Goal: Information Seeking & Learning: Learn about a topic

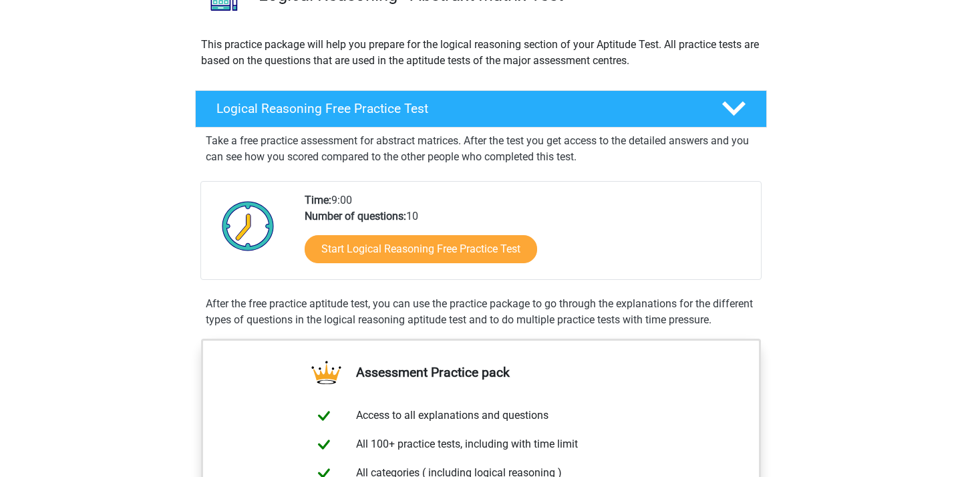
scroll to position [118, 0]
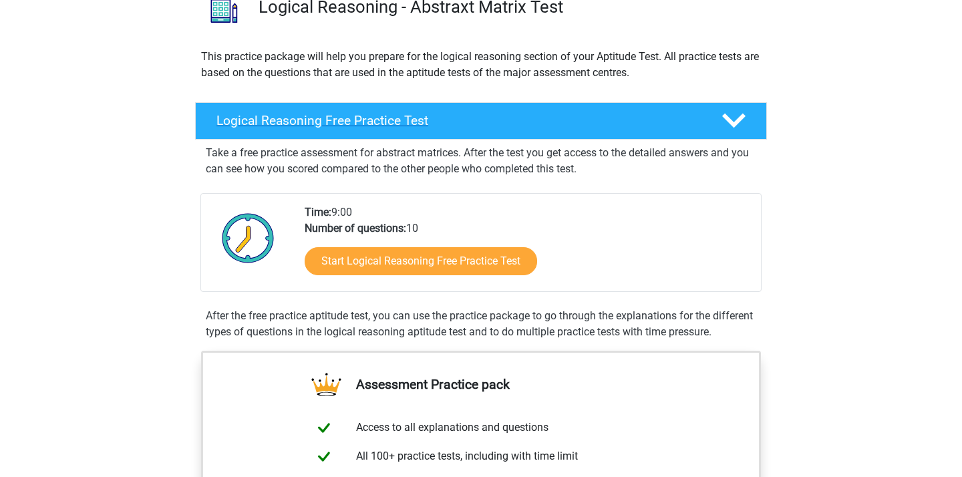
click at [738, 112] on icon at bounding box center [734, 120] width 23 height 23
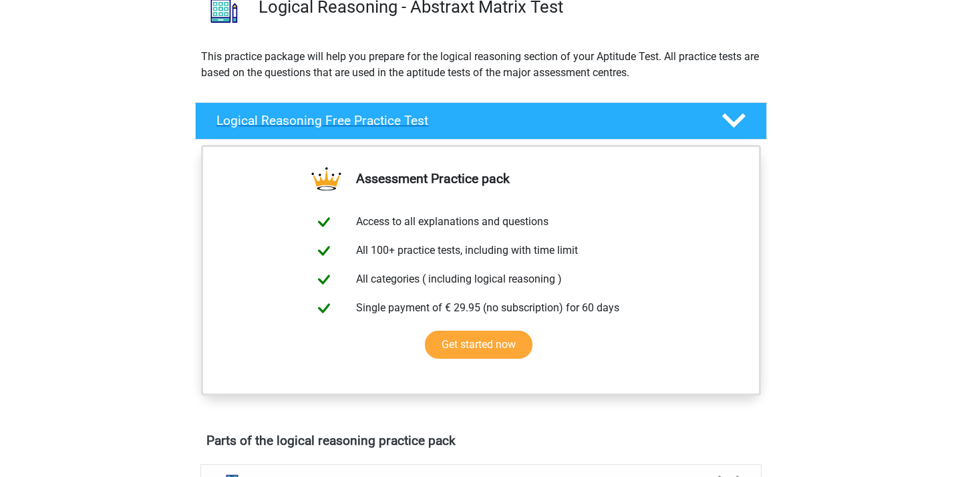
click at [738, 112] on icon at bounding box center [734, 120] width 23 height 23
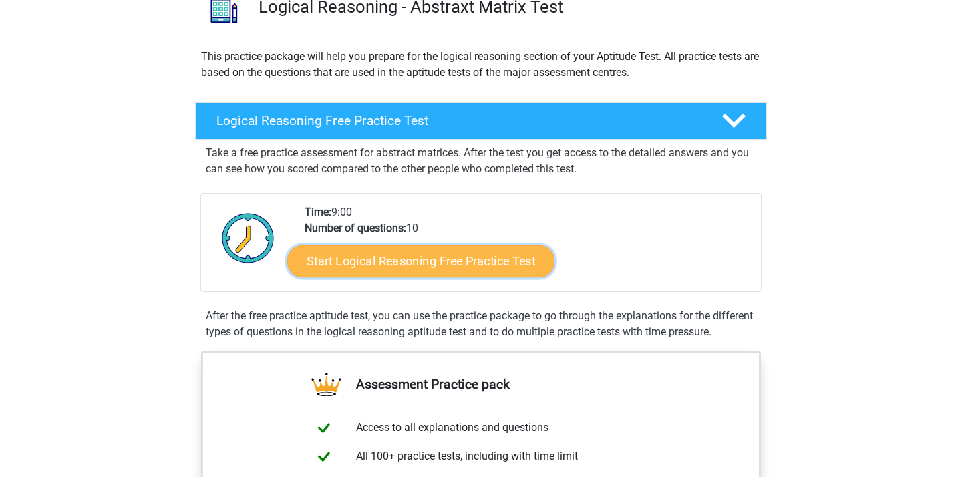
click at [440, 259] on link "Start Logical Reasoning Free Practice Test" at bounding box center [420, 261] width 267 height 32
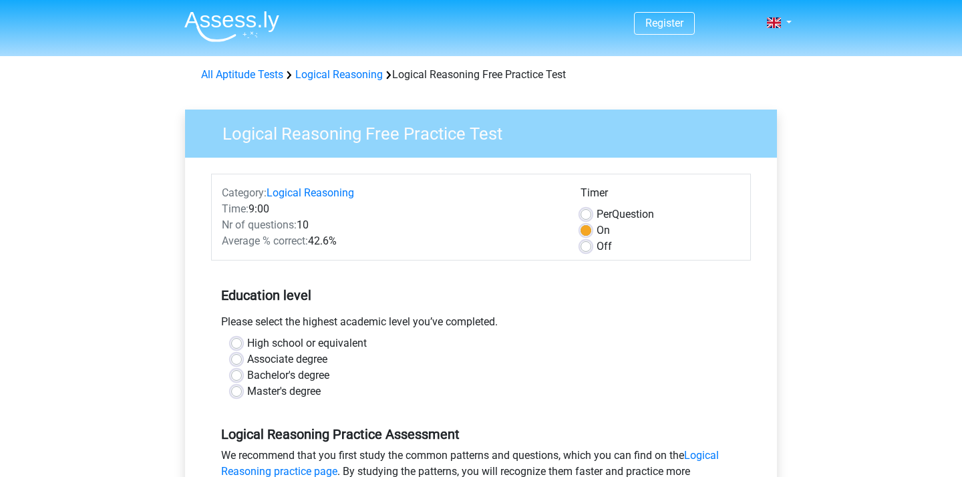
scroll to position [86, 0]
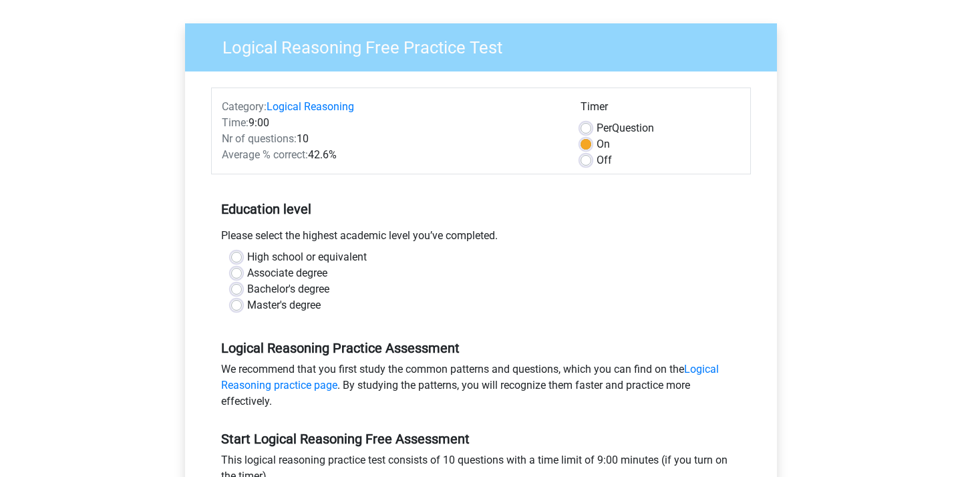
click at [247, 289] on label "Bachelor's degree" at bounding box center [288, 289] width 82 height 16
click at [233, 289] on input "Bachelor's degree" at bounding box center [236, 287] width 11 height 13
radio input "true"
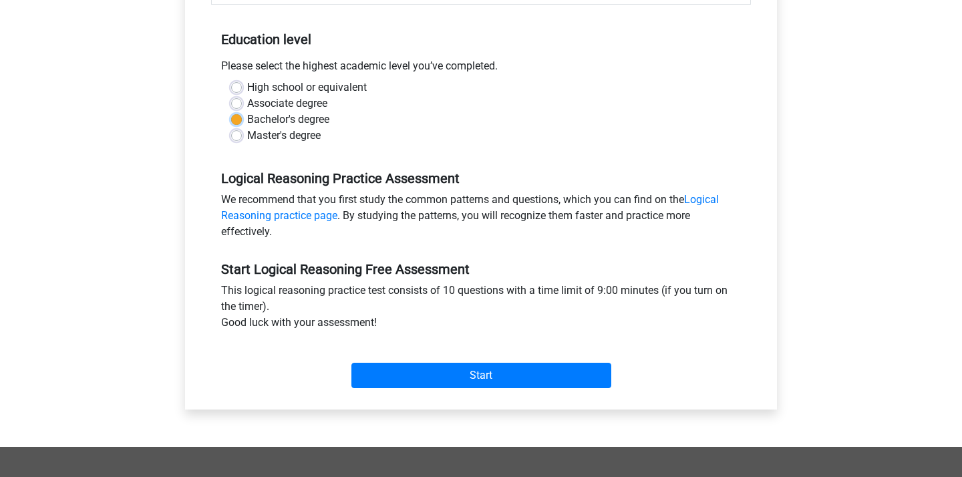
scroll to position [254, 0]
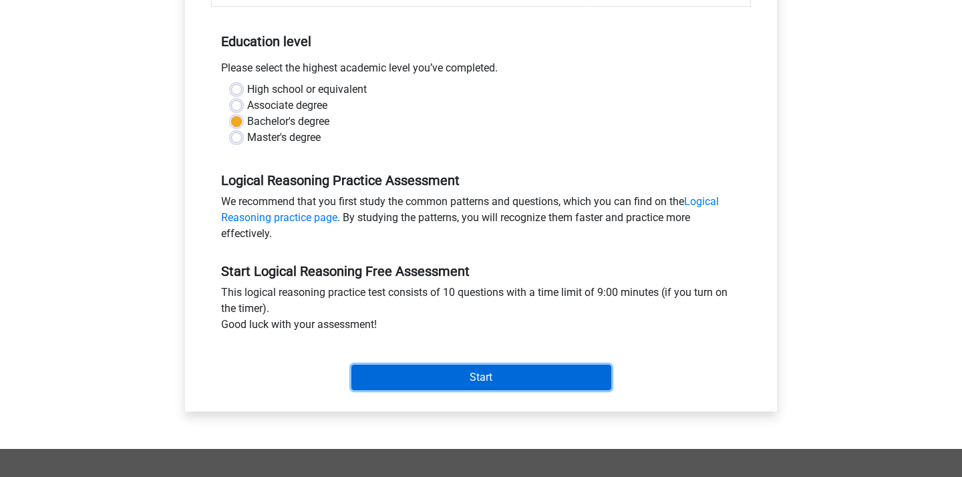
click at [556, 371] on input "Start" at bounding box center [482, 377] width 260 height 25
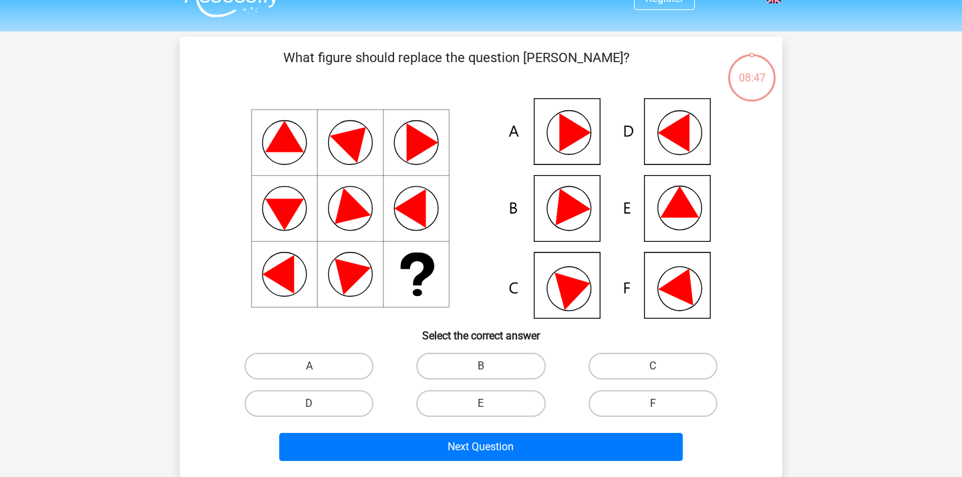
scroll to position [22, 0]
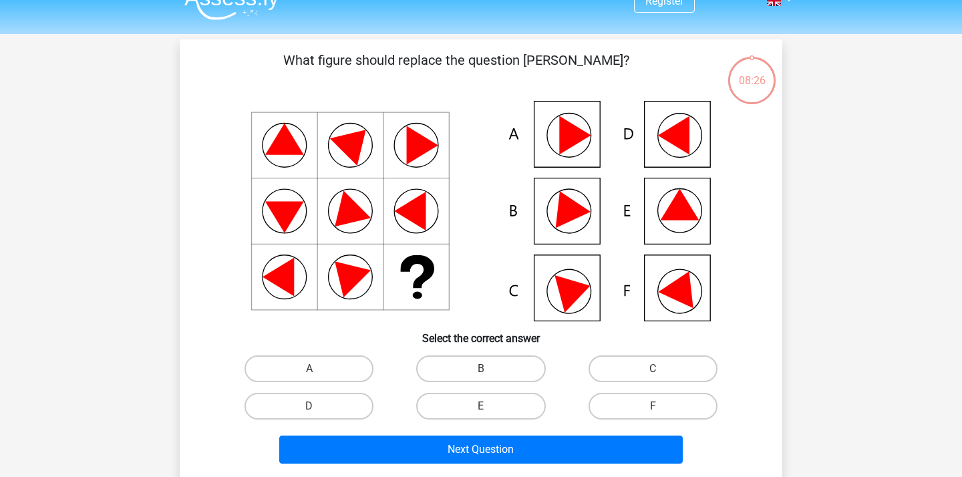
click at [679, 294] on icon at bounding box center [682, 285] width 48 height 45
click at [642, 408] on label "F" at bounding box center [653, 406] width 129 height 27
click at [653, 408] on input "F" at bounding box center [657, 410] width 9 height 9
radio input "true"
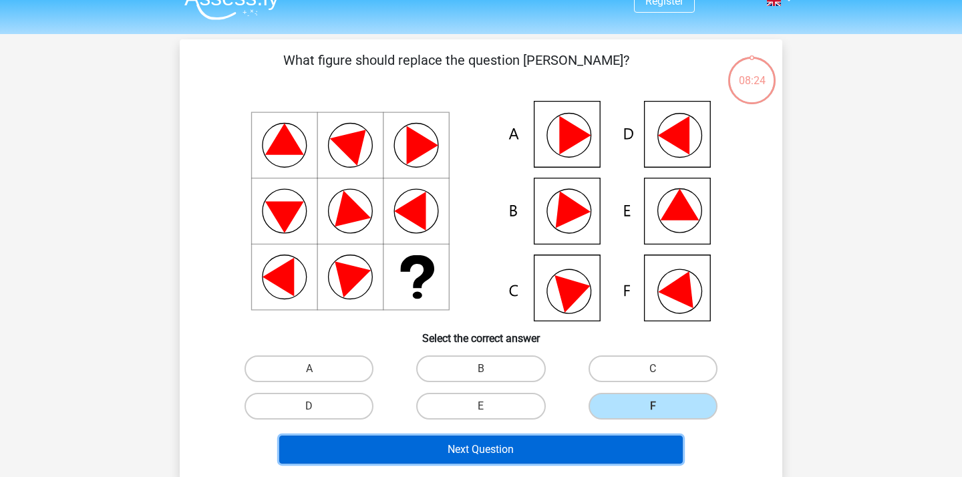
click at [551, 450] on button "Next Question" at bounding box center [481, 450] width 404 height 28
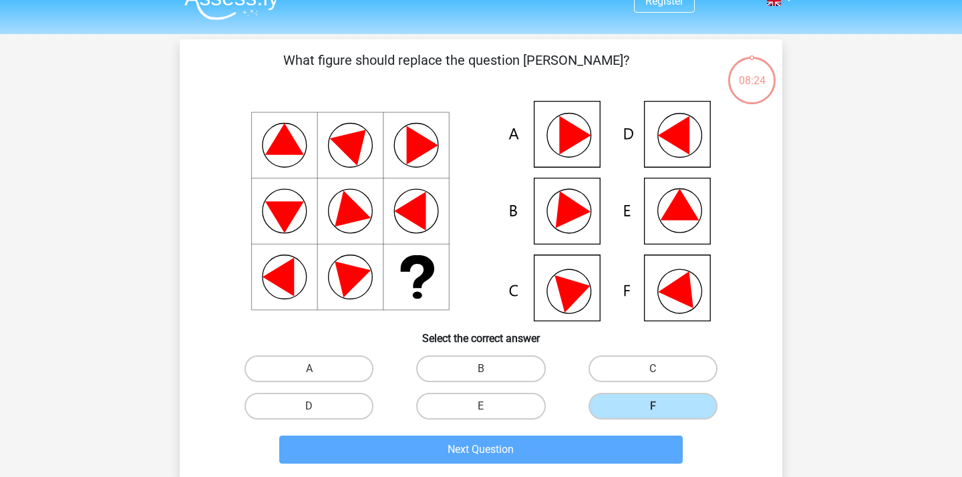
scroll to position [61, 0]
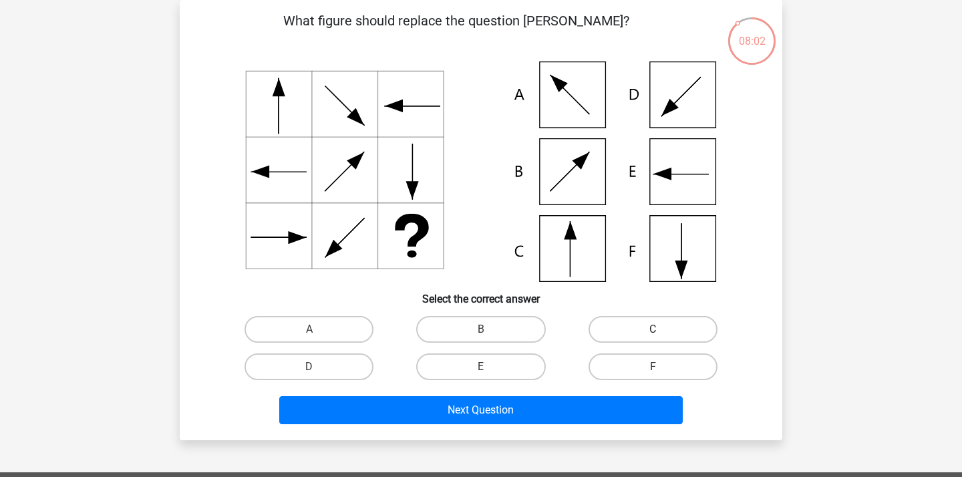
click at [630, 327] on label "C" at bounding box center [653, 329] width 129 height 27
click at [653, 330] on input "C" at bounding box center [657, 334] width 9 height 9
radio input "true"
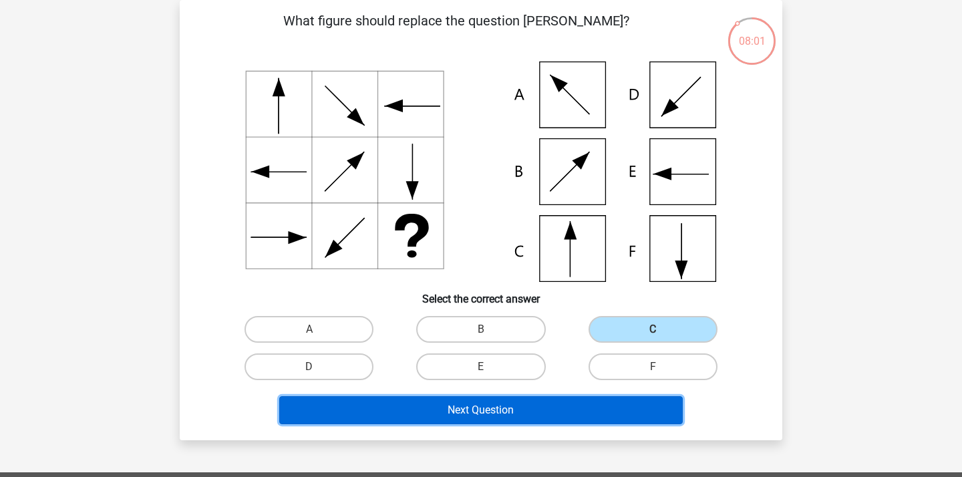
click at [588, 407] on button "Next Question" at bounding box center [481, 410] width 404 height 28
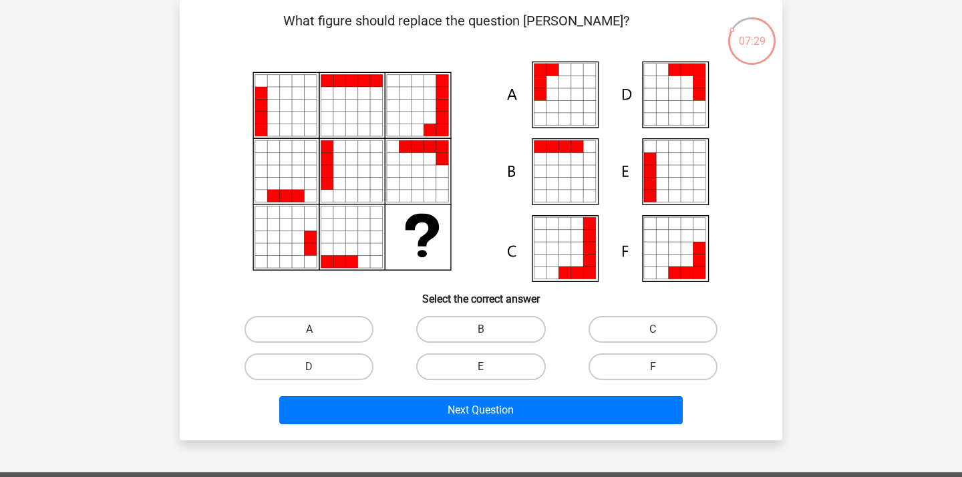
click at [316, 323] on label "A" at bounding box center [309, 329] width 129 height 27
click at [316, 330] on input "A" at bounding box center [313, 334] width 9 height 9
radio input "true"
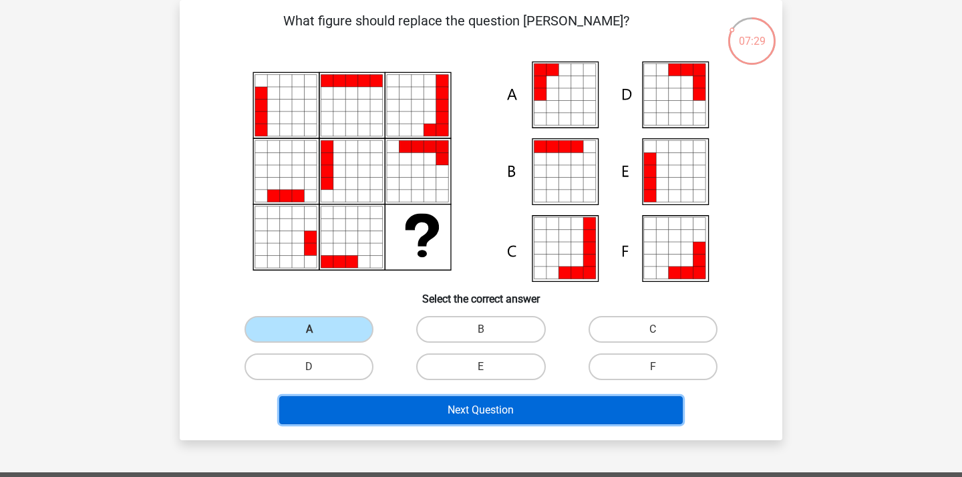
click at [459, 418] on button "Next Question" at bounding box center [481, 410] width 404 height 28
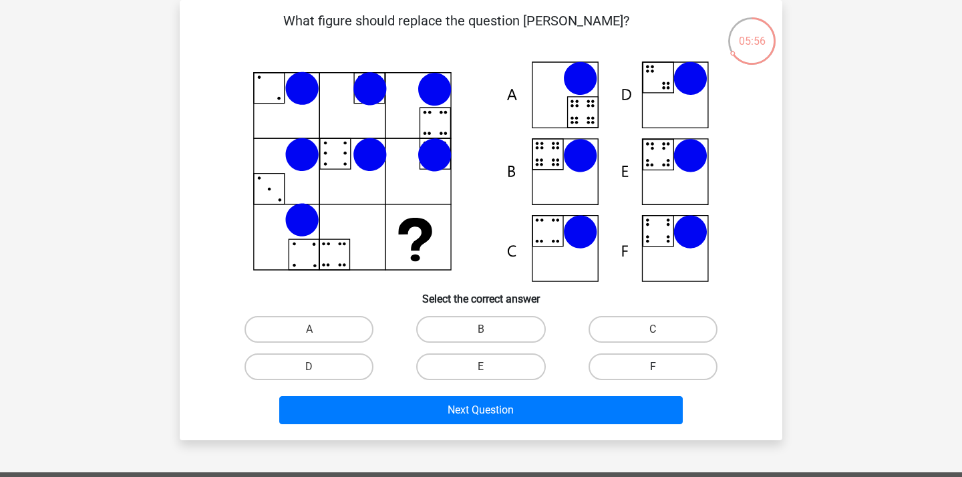
click at [646, 364] on label "F" at bounding box center [653, 367] width 129 height 27
click at [653, 367] on input "F" at bounding box center [657, 371] width 9 height 9
radio input "true"
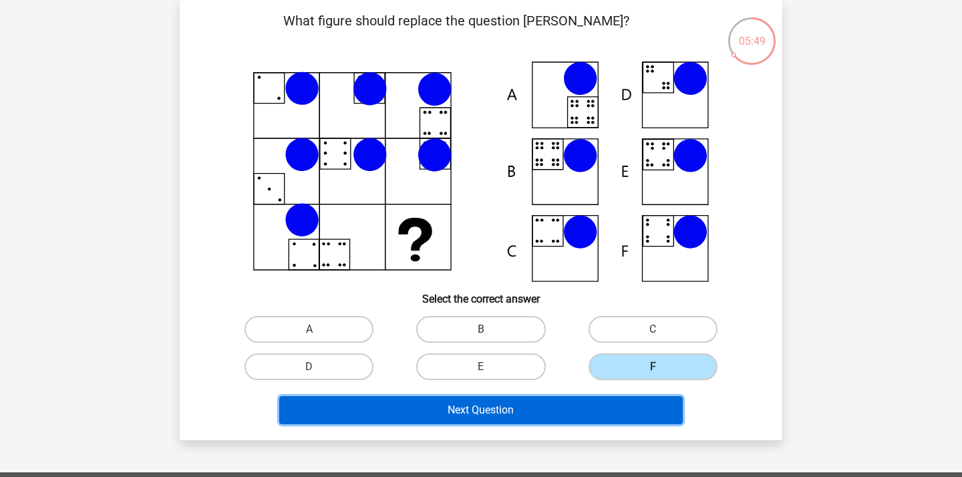
click at [586, 409] on button "Next Question" at bounding box center [481, 410] width 404 height 28
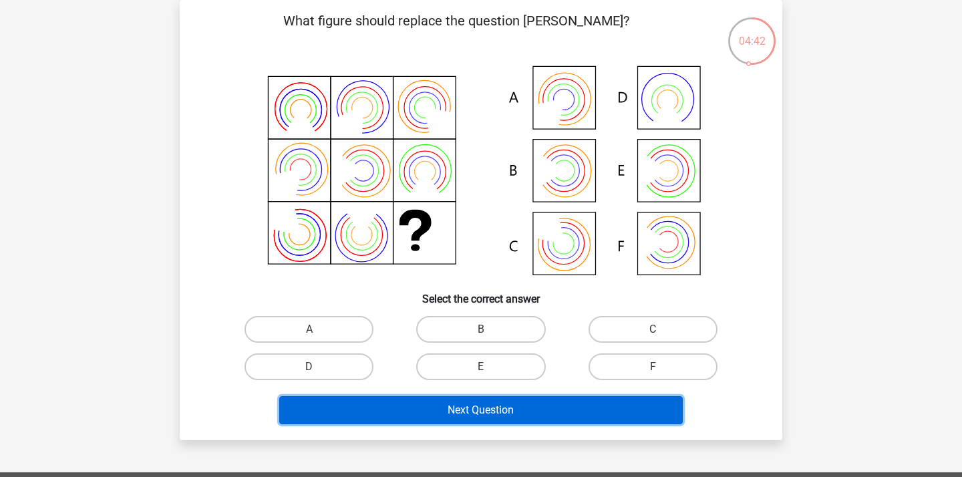
click at [477, 408] on button "Next Question" at bounding box center [481, 410] width 404 height 28
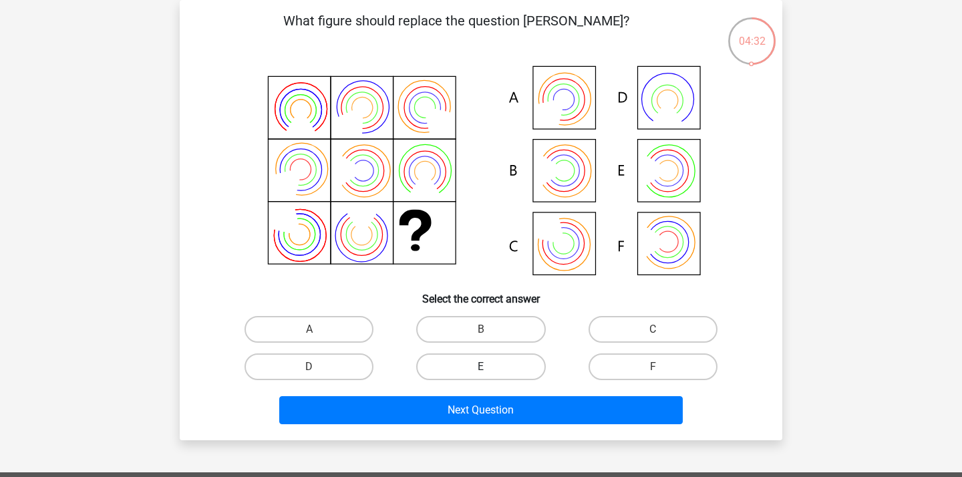
click at [475, 370] on label "E" at bounding box center [480, 367] width 129 height 27
click at [481, 370] on input "E" at bounding box center [485, 371] width 9 height 9
radio input "true"
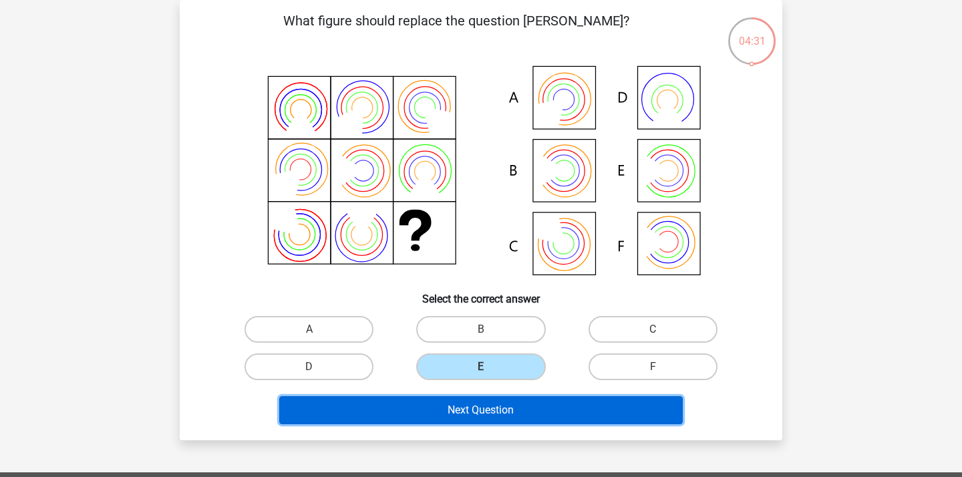
click at [478, 412] on button "Next Question" at bounding box center [481, 410] width 404 height 28
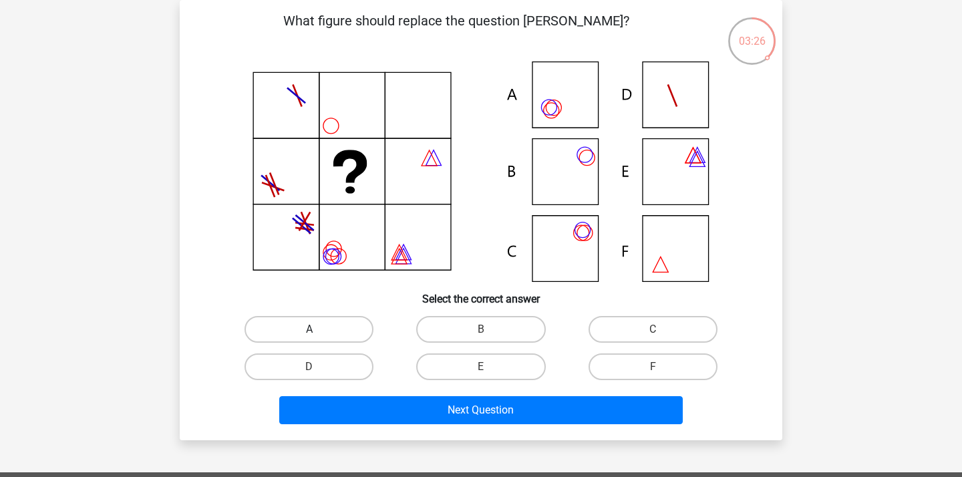
click at [336, 325] on label "A" at bounding box center [309, 329] width 129 height 27
click at [318, 330] on input "A" at bounding box center [313, 334] width 9 height 9
radio input "true"
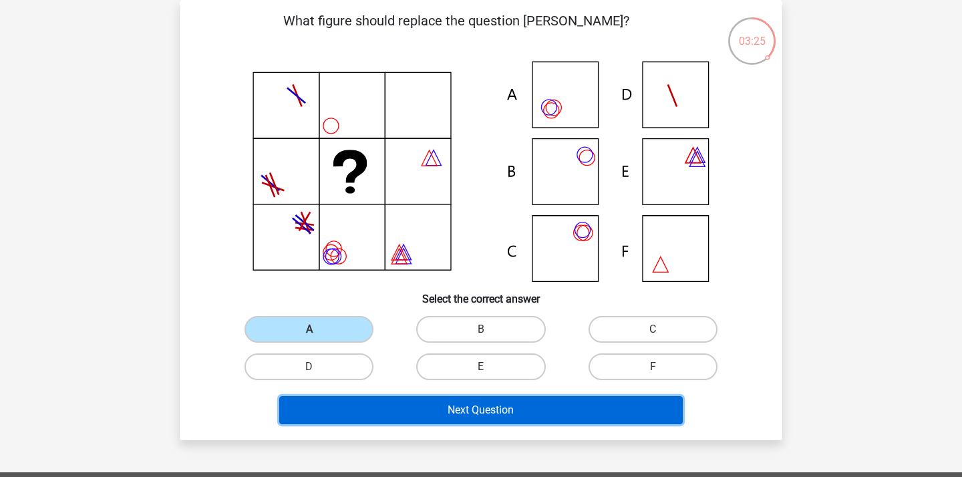
click at [416, 399] on button "Next Question" at bounding box center [481, 410] width 404 height 28
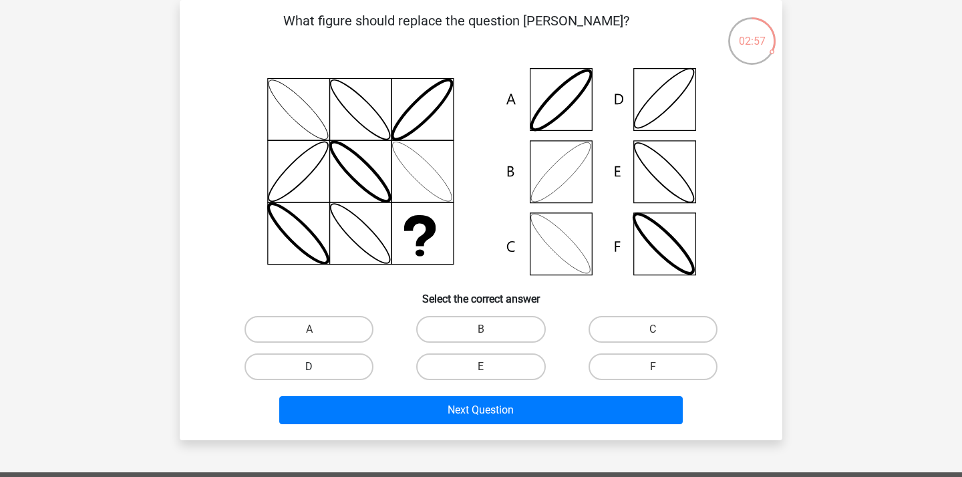
click at [319, 368] on label "D" at bounding box center [309, 367] width 129 height 27
click at [318, 368] on input "D" at bounding box center [313, 371] width 9 height 9
radio input "true"
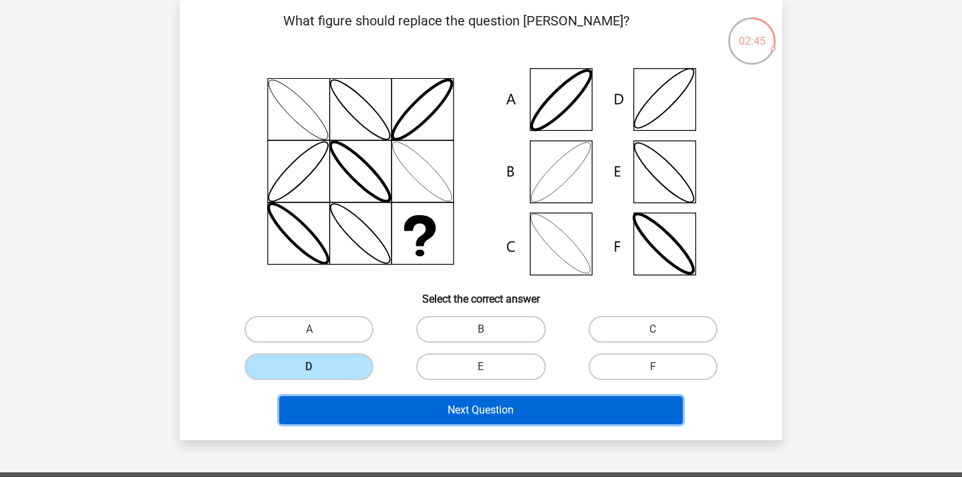
click at [407, 415] on button "Next Question" at bounding box center [481, 410] width 404 height 28
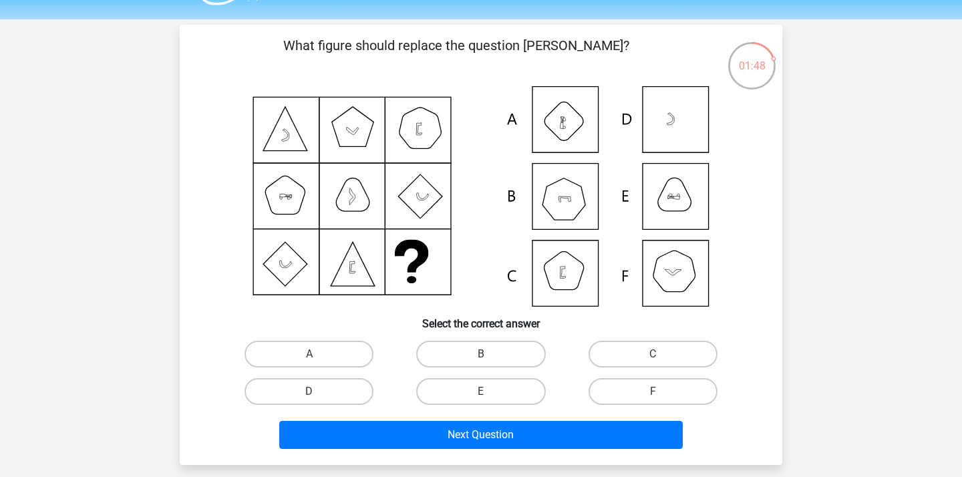
scroll to position [90, 0]
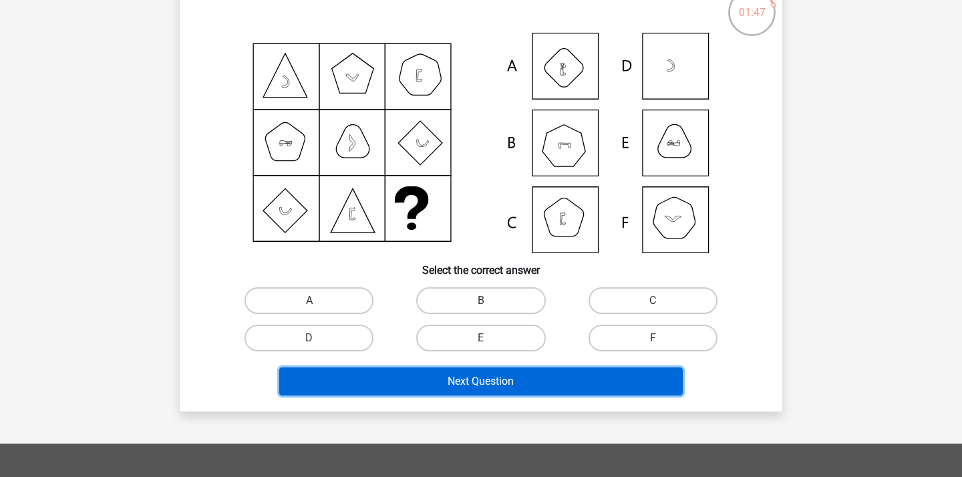
click at [465, 375] on button "Next Question" at bounding box center [481, 382] width 404 height 28
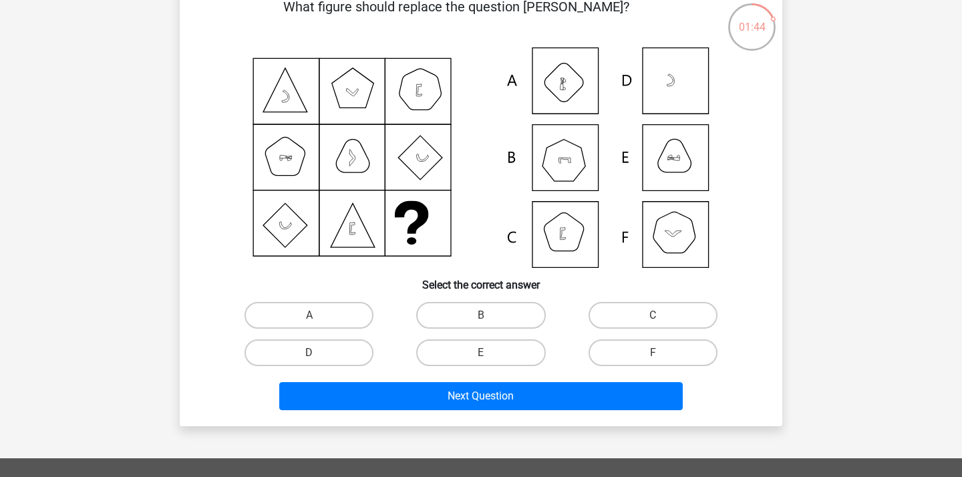
scroll to position [58, 0]
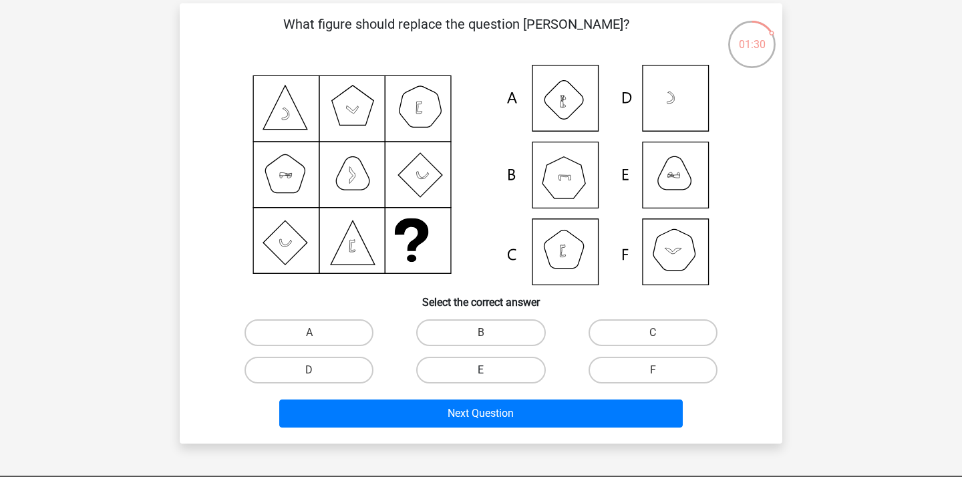
click at [481, 368] on label "E" at bounding box center [480, 370] width 129 height 27
click at [481, 370] on input "E" at bounding box center [485, 374] width 9 height 9
radio input "true"
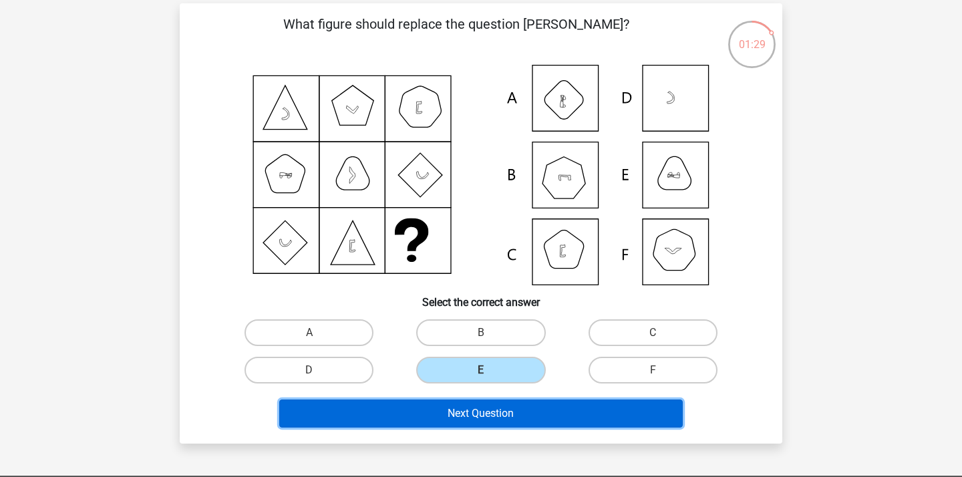
click at [485, 411] on button "Next Question" at bounding box center [481, 414] width 404 height 28
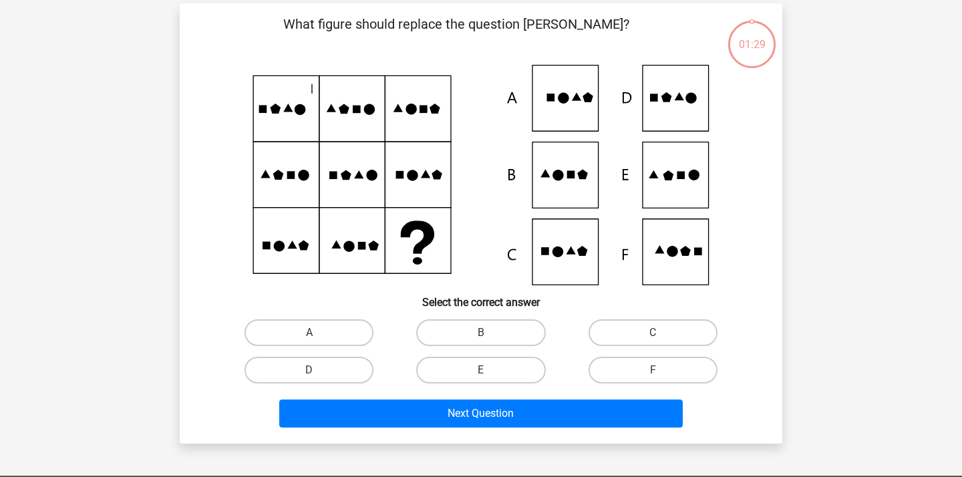
scroll to position [61, 0]
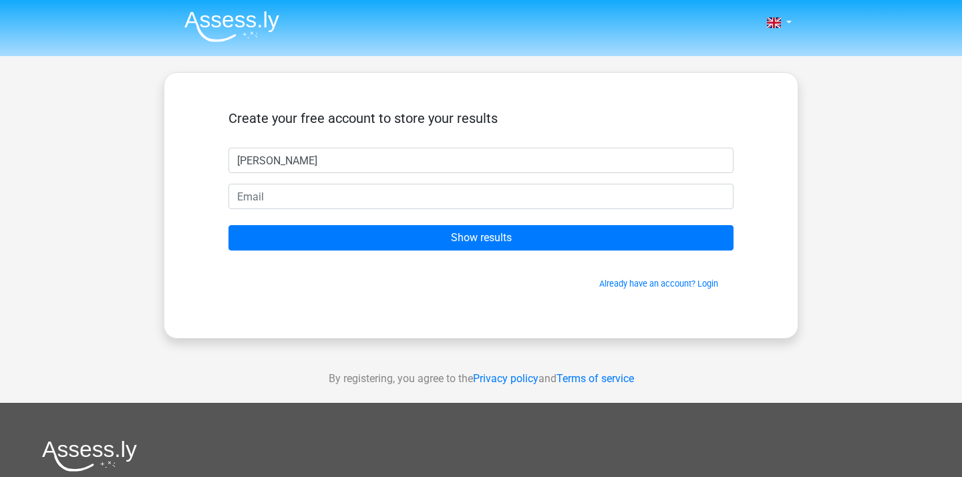
type input "Isabelle"
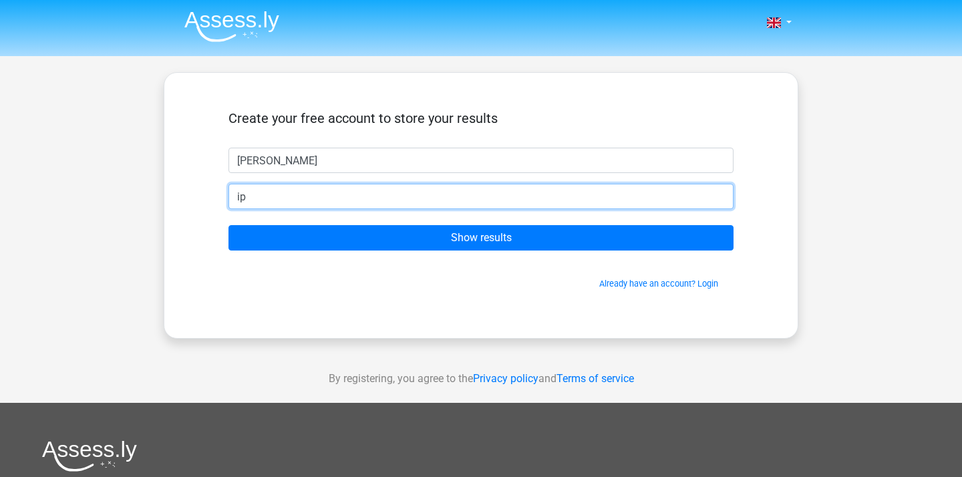
type input "[EMAIL_ADDRESS][DOMAIN_NAME]"
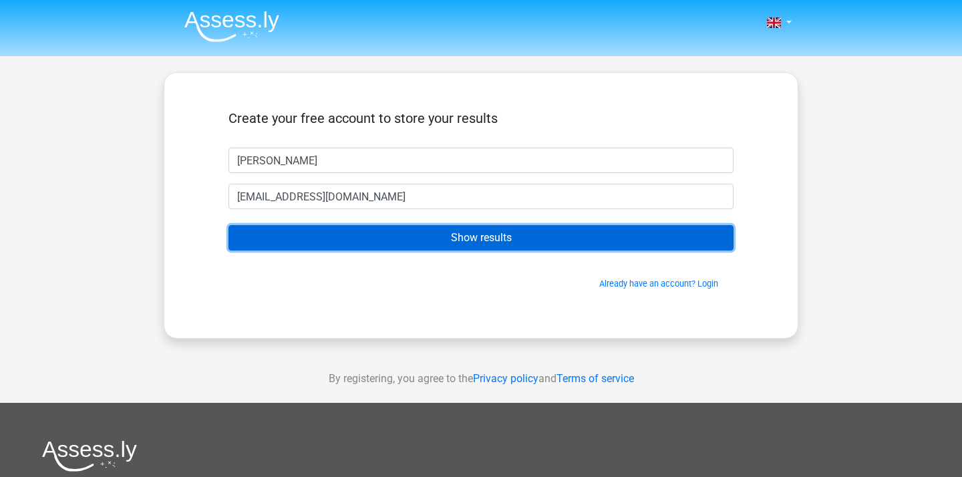
click at [392, 237] on input "Show results" at bounding box center [481, 237] width 505 height 25
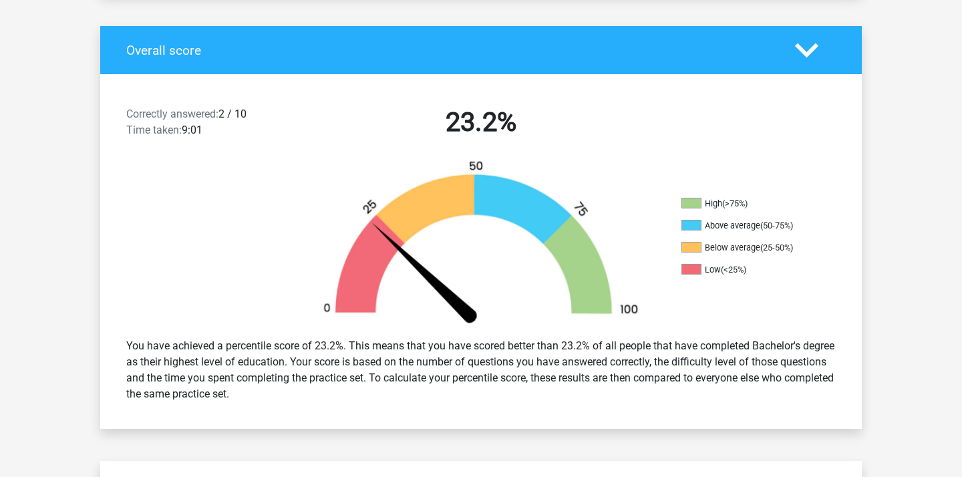
scroll to position [265, 0]
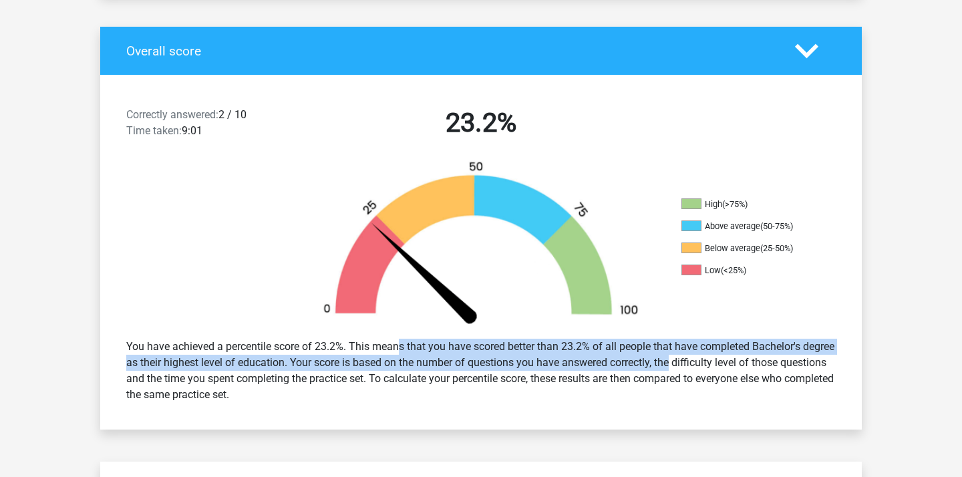
drag, startPoint x: 350, startPoint y: 345, endPoint x: 673, endPoint y: 369, distance: 324.4
click at [673, 369] on div "You have achieved a percentile score of 23.2%. This means that you have scored …" at bounding box center [481, 371] width 730 height 75
